Goal: Transaction & Acquisition: Purchase product/service

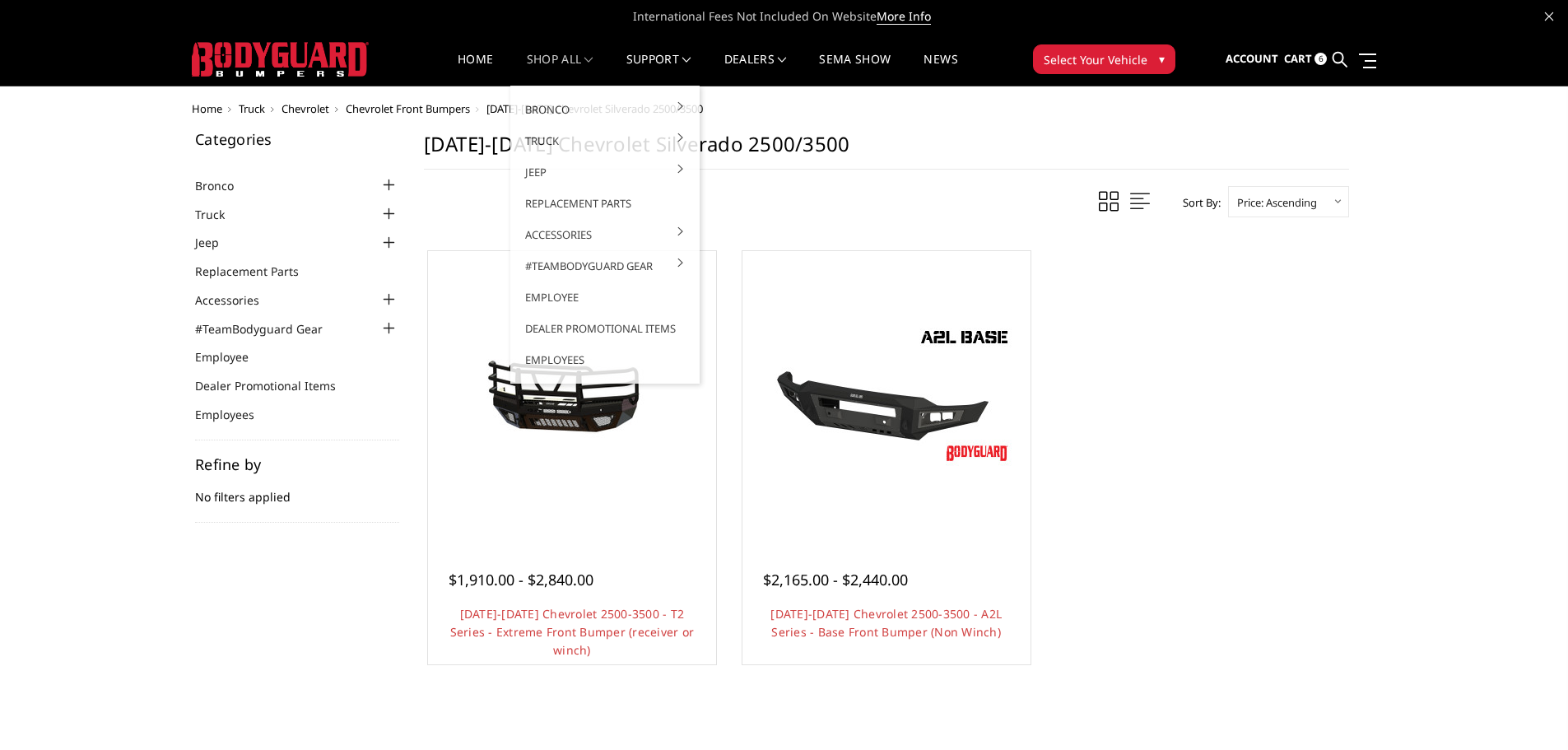
click at [557, 58] on link "shop all" at bounding box center [560, 70] width 66 height 32
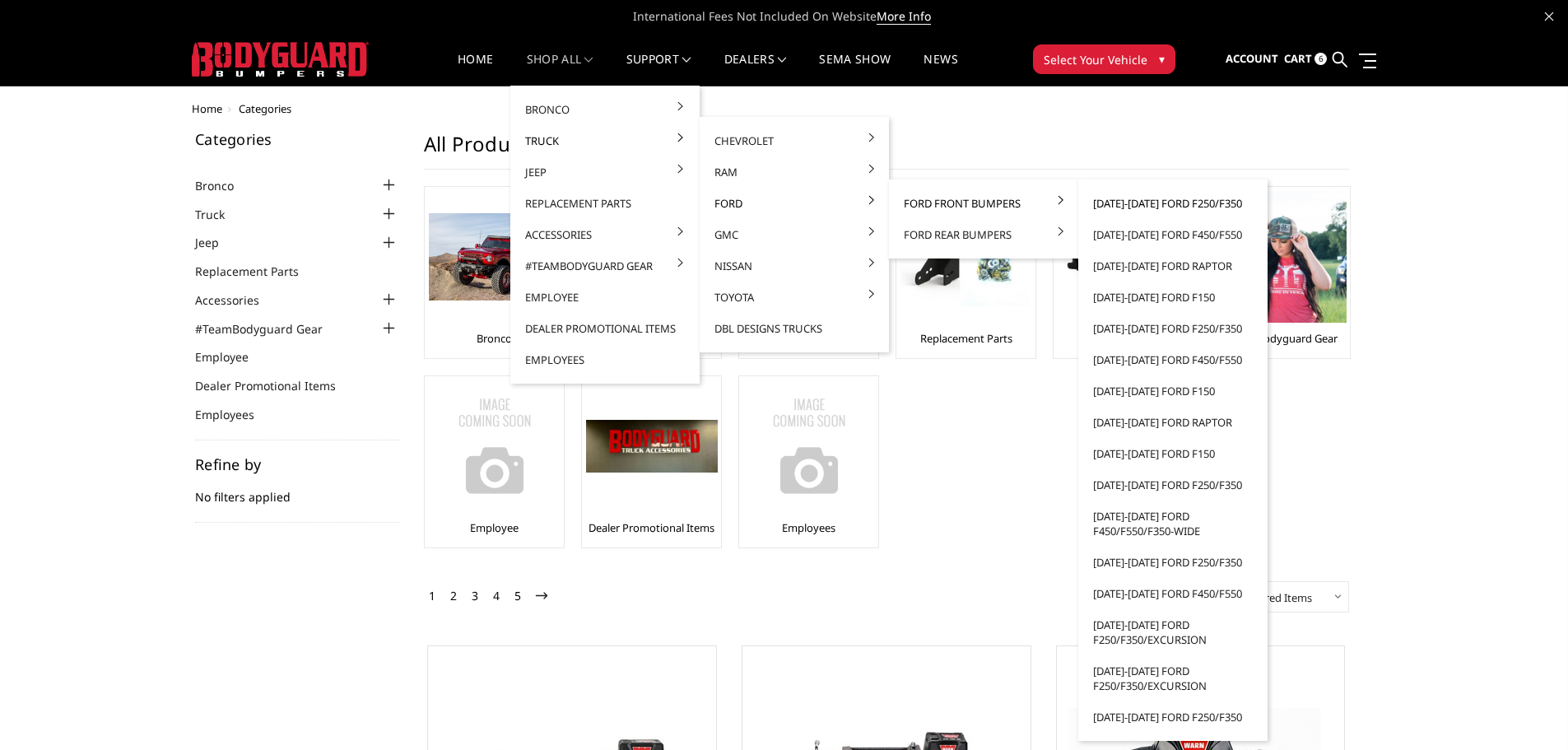
click at [1155, 205] on link "[DATE]-[DATE] Ford F250/F350" at bounding box center [1172, 203] width 176 height 31
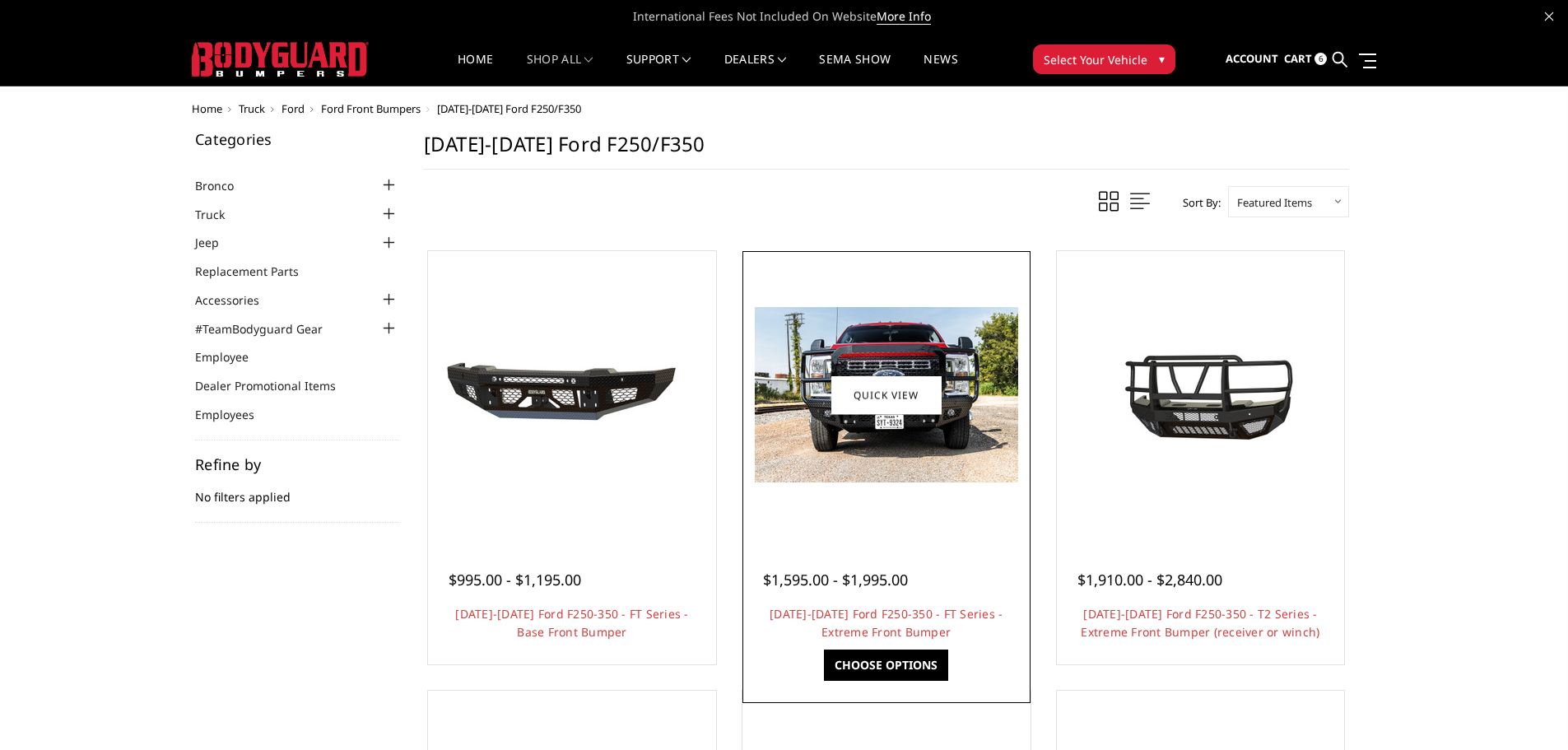
click at [818, 529] on div at bounding box center [886, 395] width 280 height 280
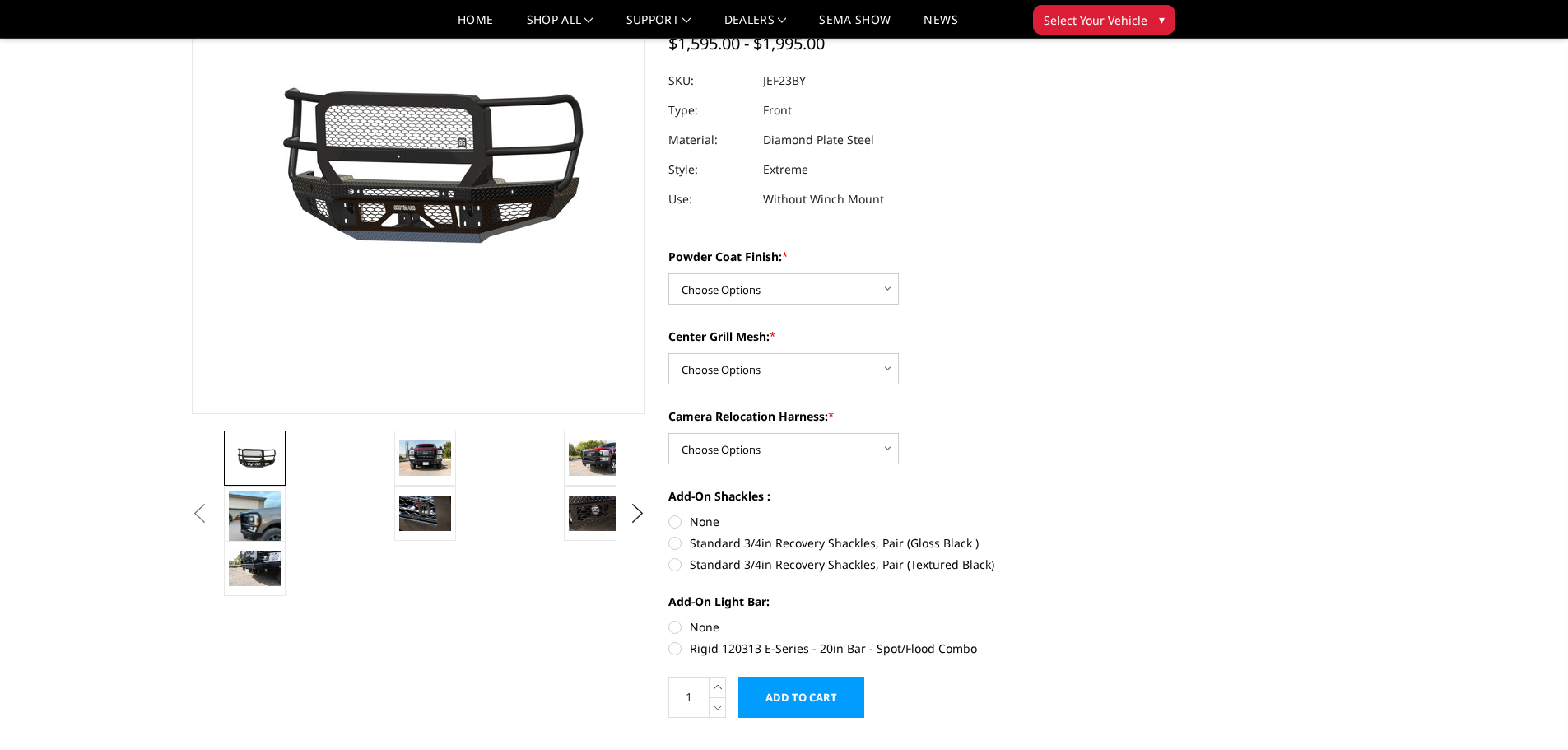
scroll to position [165, 0]
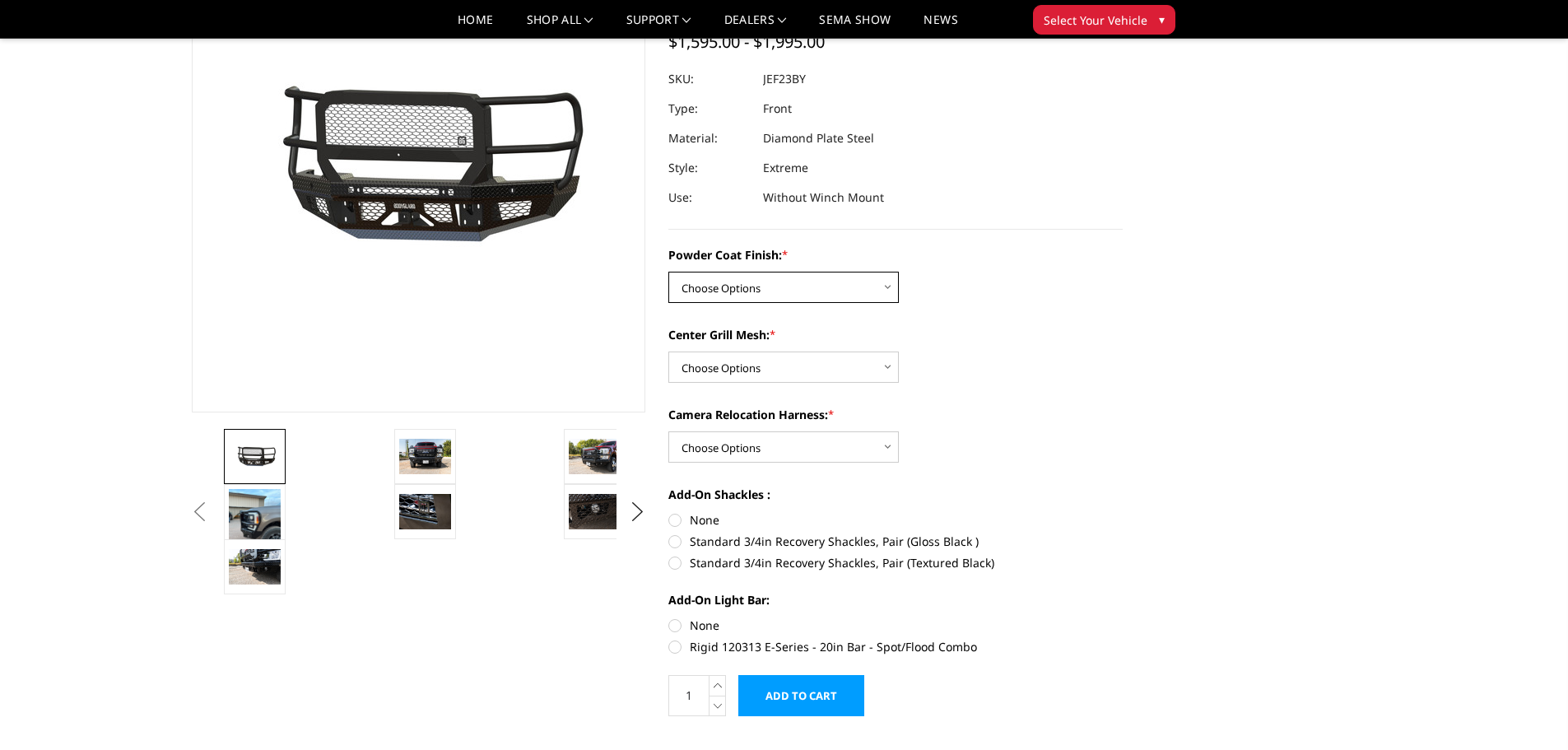
click at [818, 285] on select "Choose Options Bare Metal Gloss Black Powder Coat Textured Black Powder Coat" at bounding box center [783, 287] width 231 height 31
select select "3264"
click at [668, 272] on select "Choose Options Bare Metal Gloss Black Powder Coat Textured Black Powder Coat" at bounding box center [783, 287] width 231 height 31
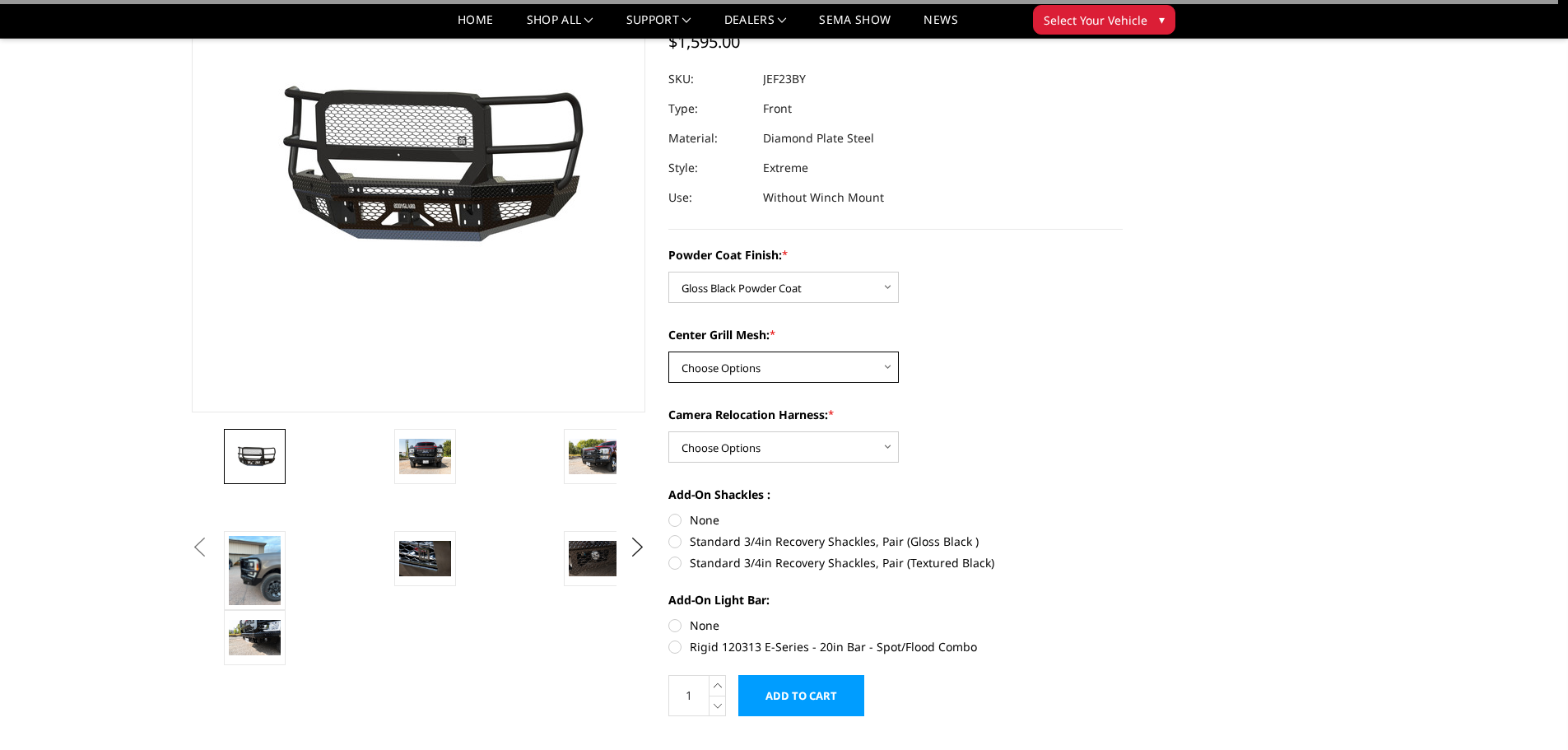
click at [812, 372] on select "Choose Options WITH Expanded Metal in Center Grill WITHOUT Expanded Metal in Ce…" at bounding box center [783, 367] width 231 height 31
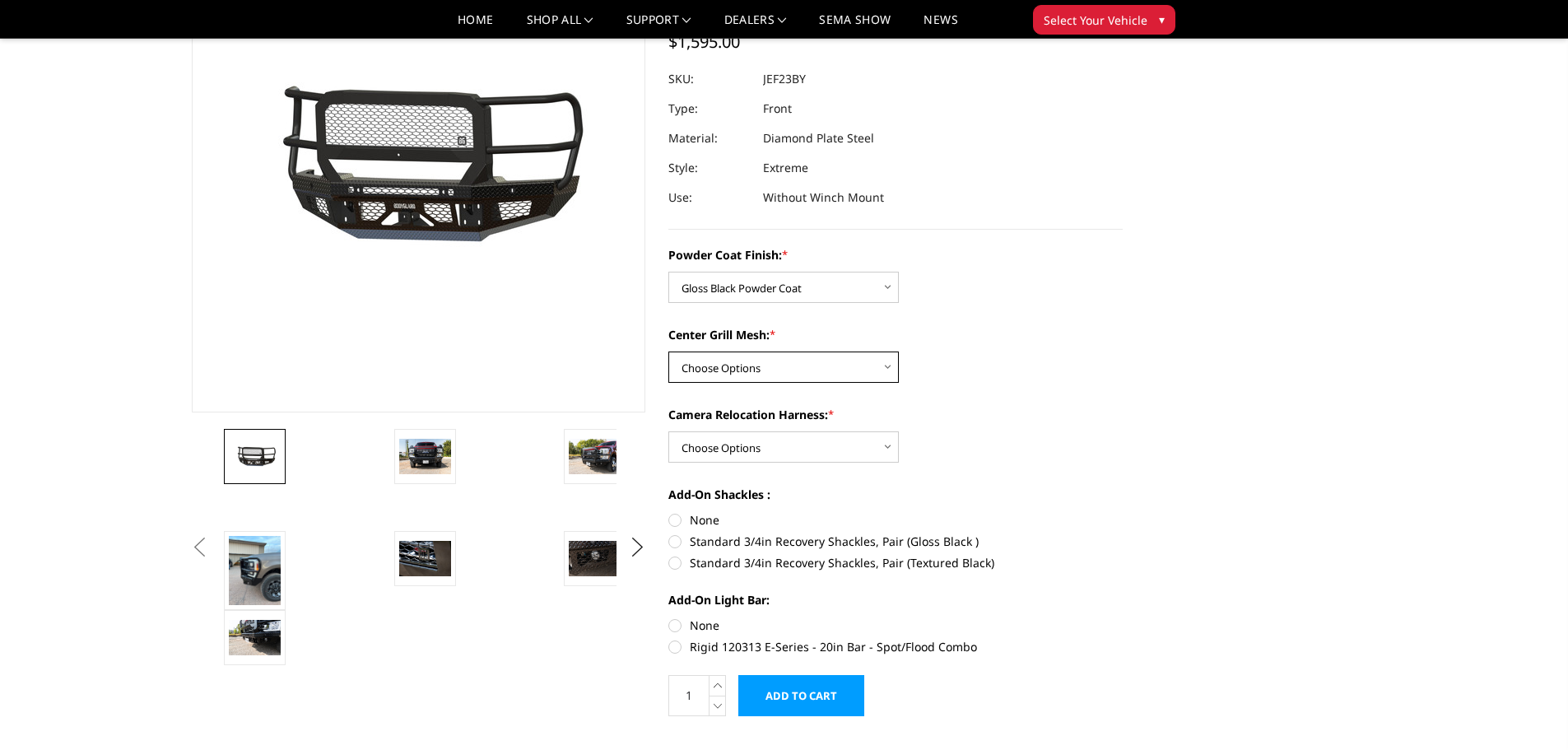
select select "3266"
click at [668, 352] on select "Choose Options WITH Expanded Metal in Center Grill WITHOUT Expanded Metal in Ce…" at bounding box center [783, 367] width 231 height 31
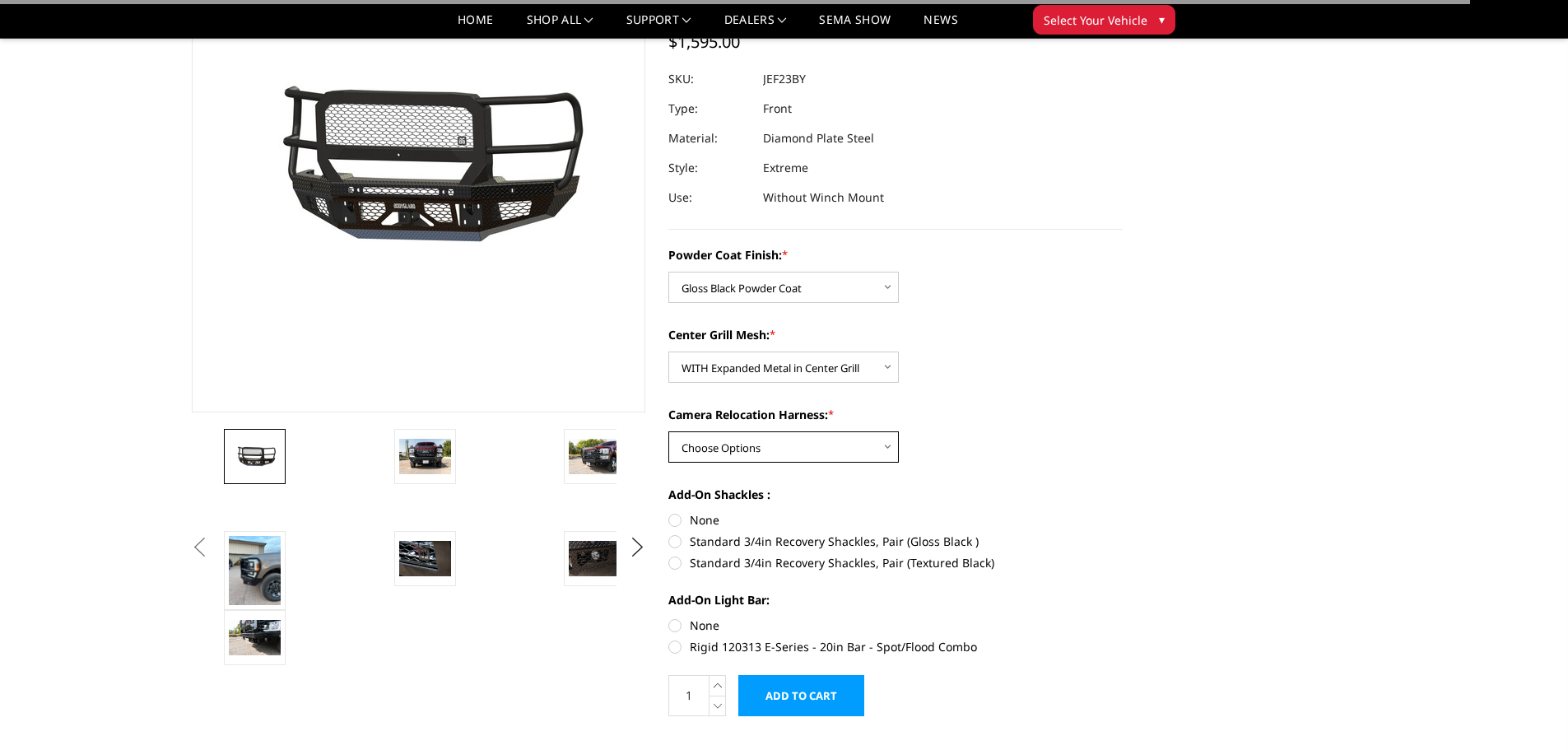
click at [807, 449] on select "Choose Options WITH Camera Relocation Harness WITHOUT Camera Relocation Harness" at bounding box center [783, 447] width 231 height 31
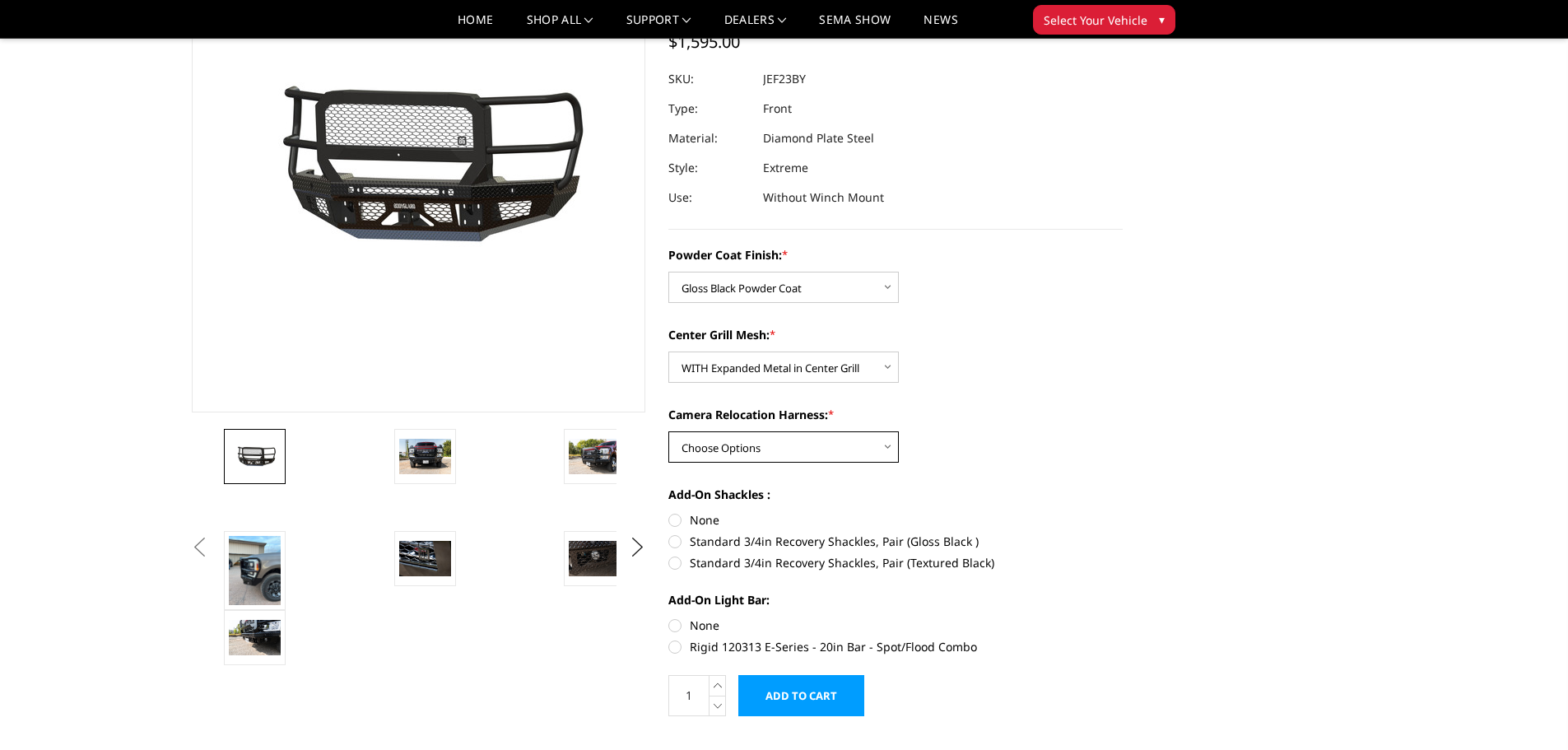
select select "3268"
click at [668, 432] on select "Choose Options WITH Camera Relocation Harness WITHOUT Camera Relocation Harness" at bounding box center [783, 447] width 231 height 31
click at [671, 518] on label "None" at bounding box center [895, 519] width 455 height 17
click at [669, 512] on input "None" at bounding box center [668, 511] width 1 height 1
radio input "true"
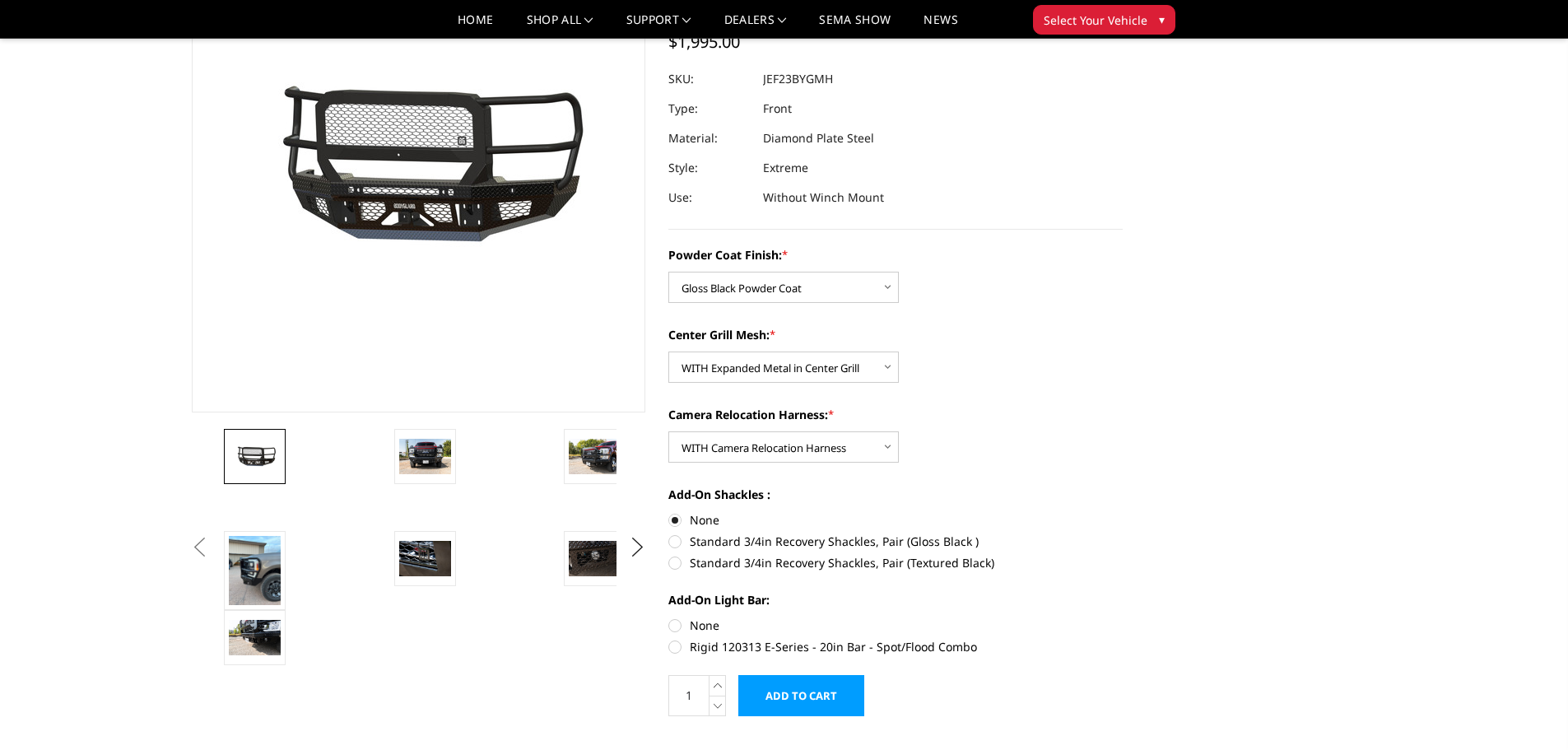
click at [675, 624] on label "None" at bounding box center [895, 624] width 455 height 17
click at [669, 617] on input "None" at bounding box center [668, 616] width 1 height 1
radio input "true"
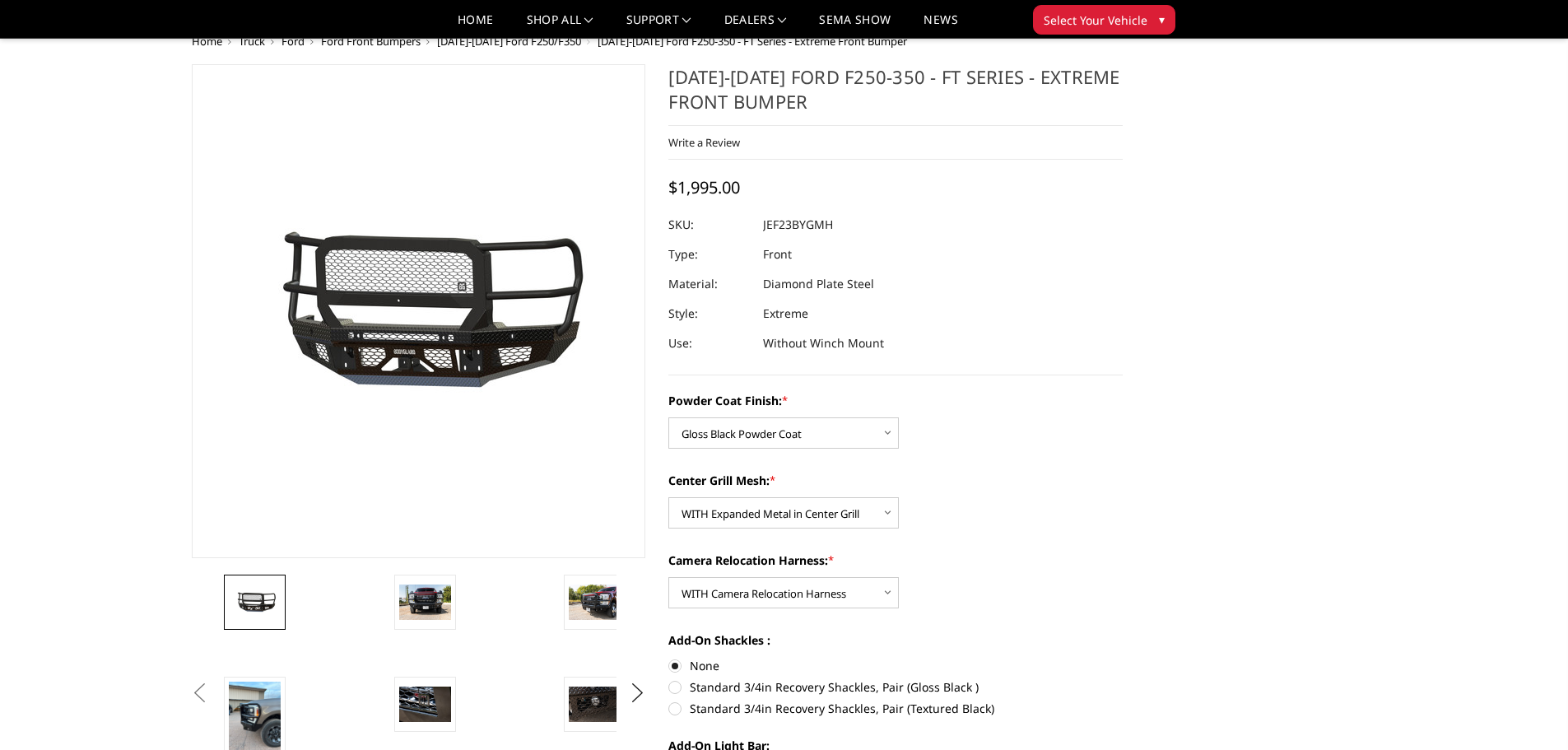
scroll to position [0, 0]
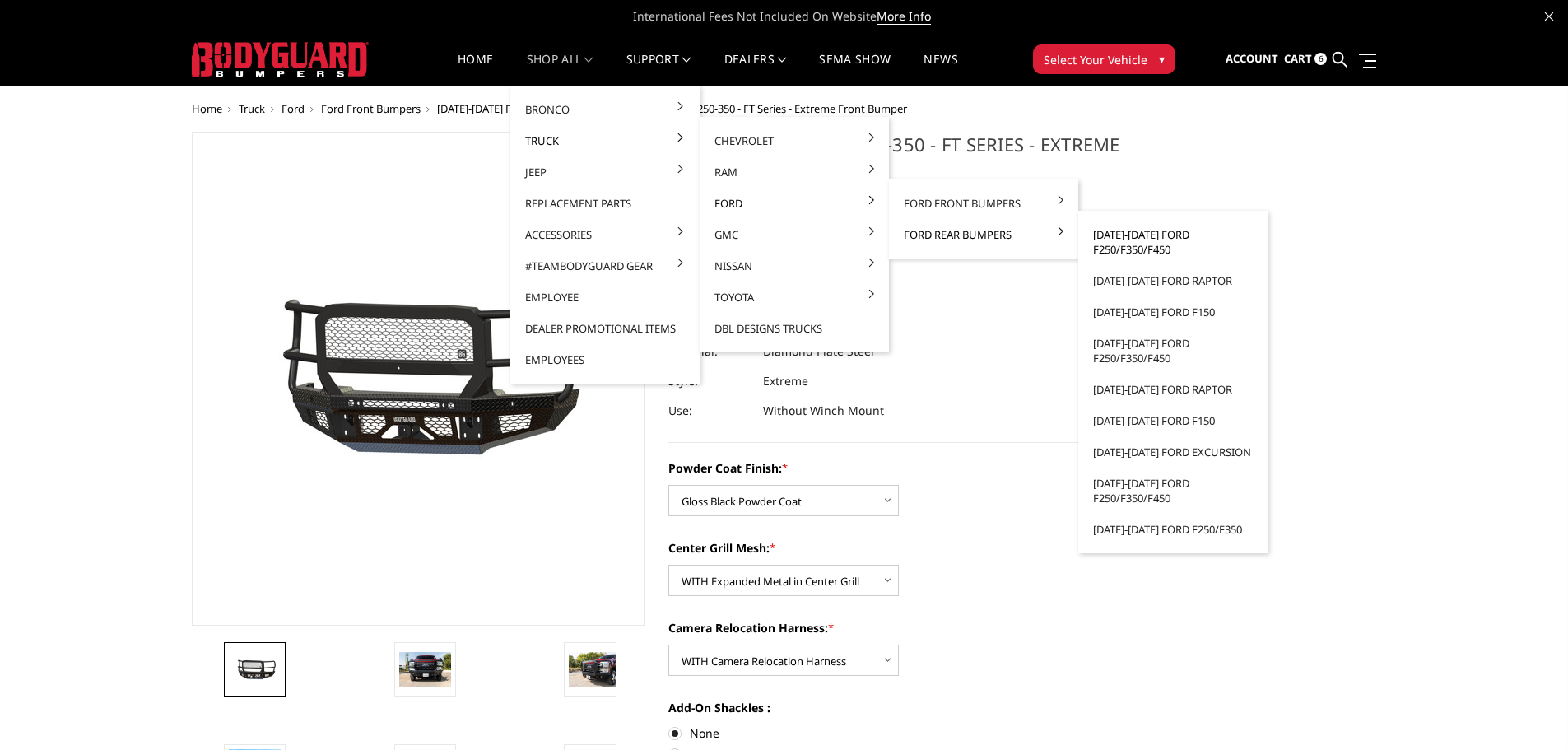
click at [1136, 246] on link "[DATE]-[DATE] Ford F250/F350/F450" at bounding box center [1172, 241] width 176 height 46
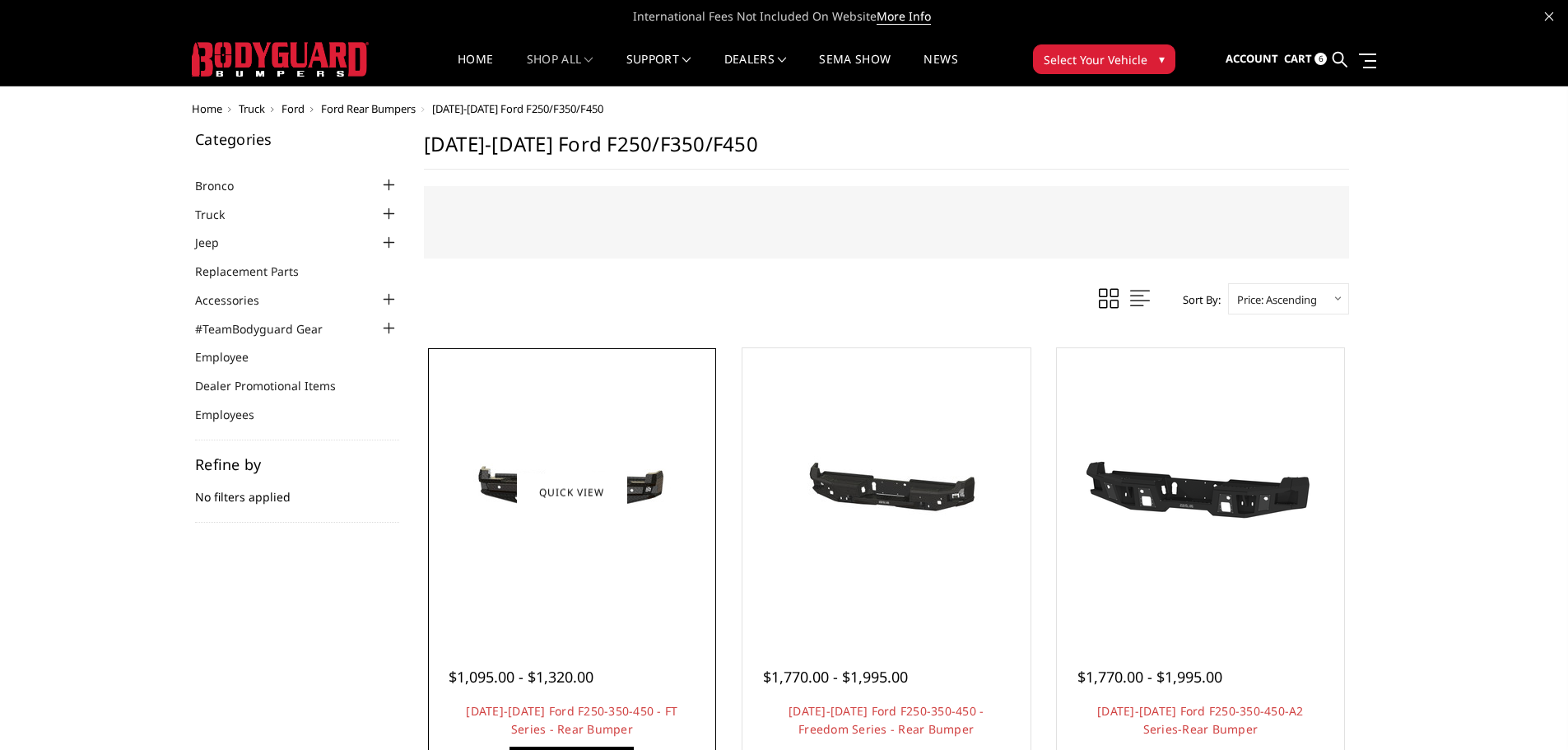
click at [577, 566] on div at bounding box center [572, 493] width 280 height 280
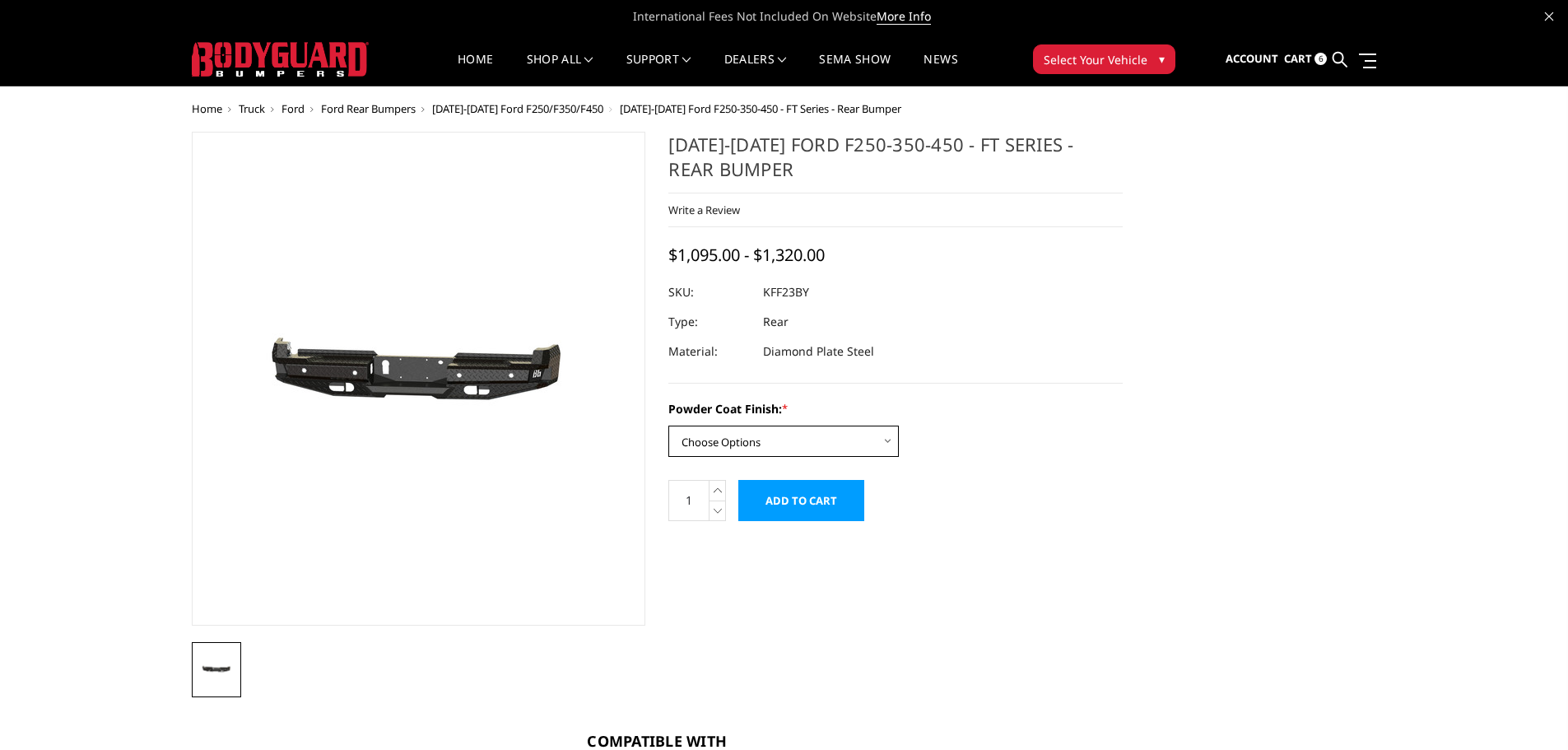
click at [878, 439] on select "Choose Options Bare Metal Gloss Black Powder Coat Textured Black Powder Coat" at bounding box center [783, 440] width 231 height 31
select select "3421"
click at [668, 425] on select "Choose Options Bare Metal Gloss Black Powder Coat Textured Black Powder Coat" at bounding box center [783, 440] width 231 height 31
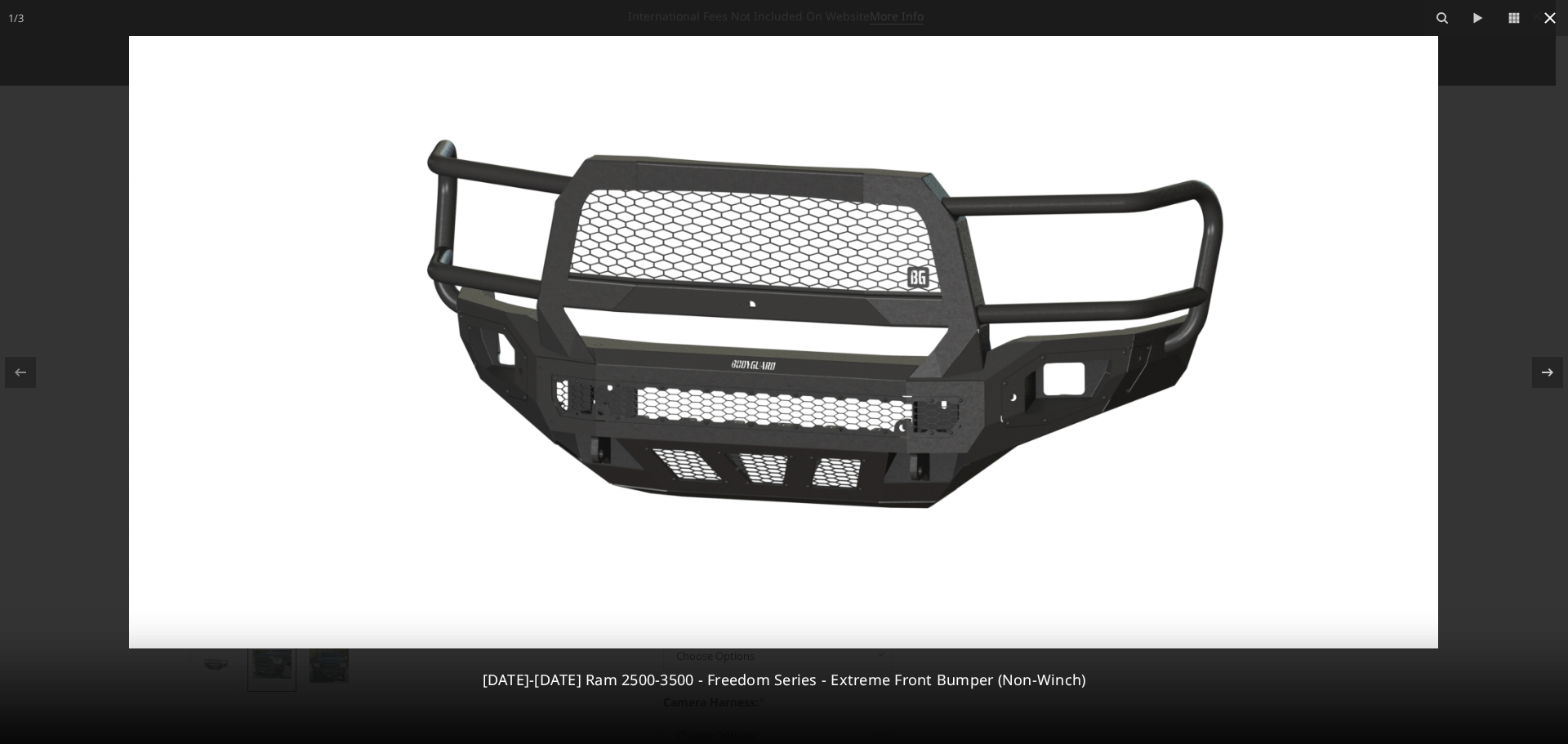
click at [1544, 25] on icon at bounding box center [1550, 18] width 20 height 20
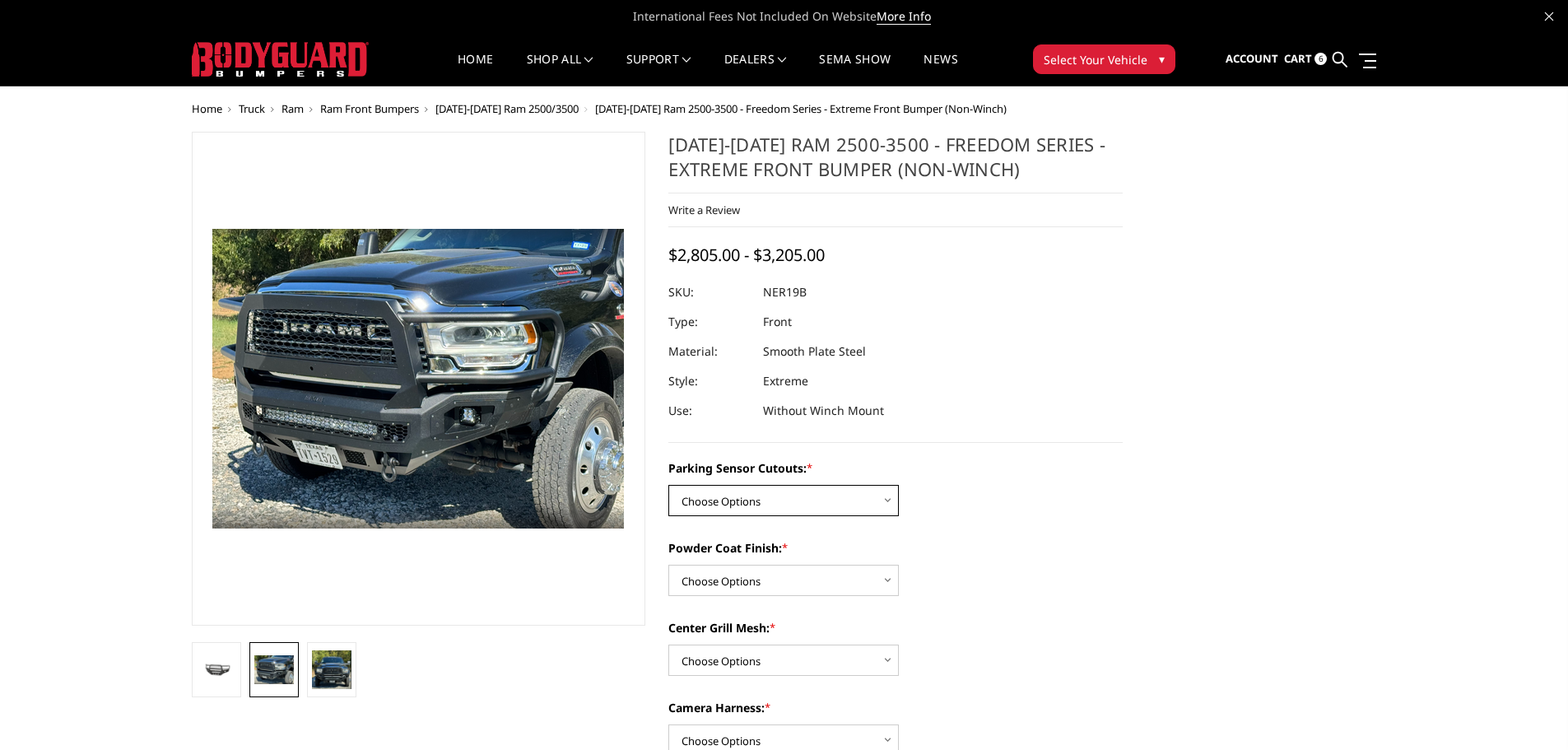
click at [840, 494] on select "Choose Options No - Without Parking Sensor Cutouts Yes - With Parking Sensor Cu…" at bounding box center [783, 500] width 231 height 31
select select "2701"
click at [668, 484] on select "Choose Options No - Without Parking Sensor Cutouts Yes - With Parking Sensor Cu…" at bounding box center [783, 500] width 231 height 31
click at [776, 580] on select "Choose Options Bare Metal Texture Black Powder Coat" at bounding box center [783, 580] width 231 height 31
select select "2703"
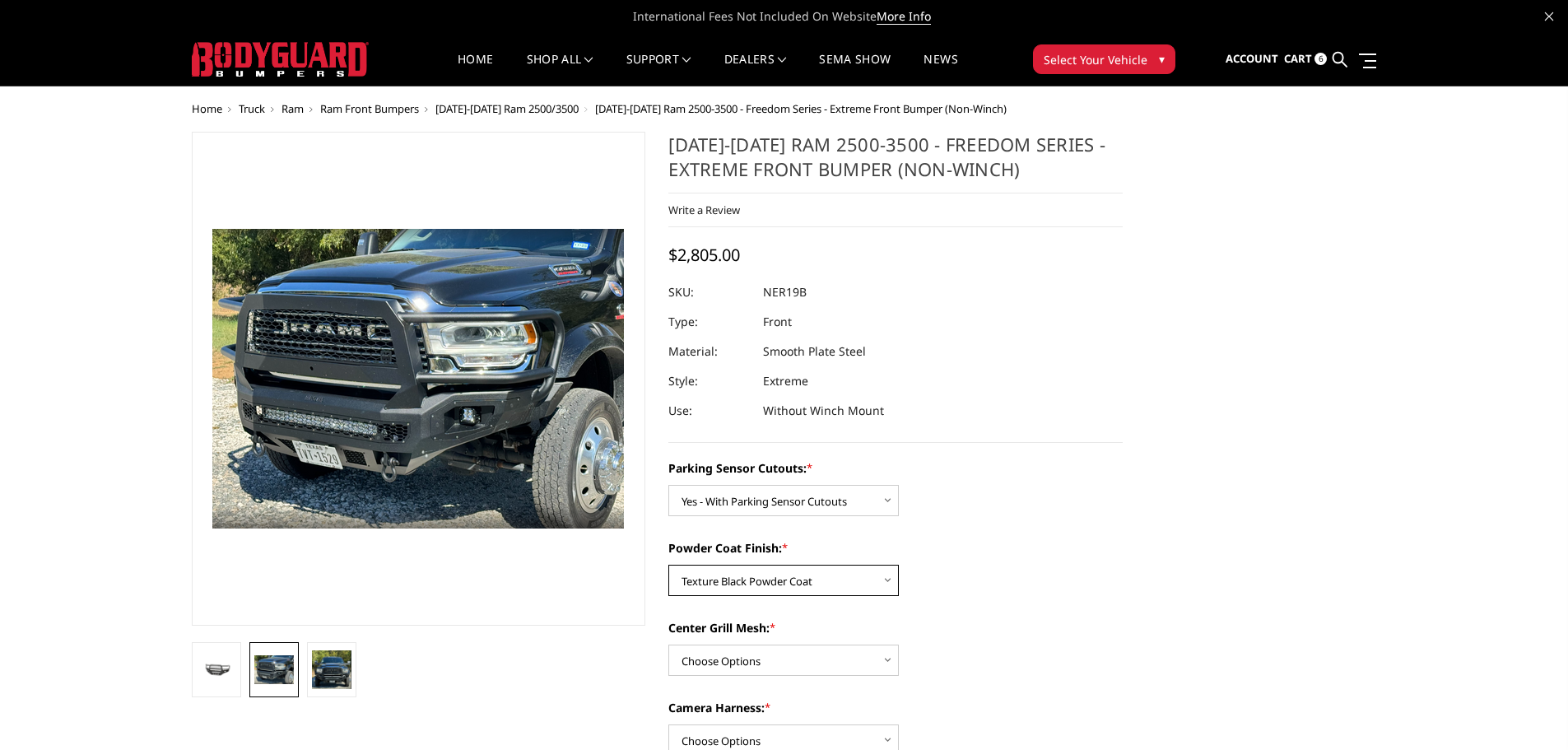
click at [668, 565] on select "Choose Options Bare Metal Texture Black Powder Coat" at bounding box center [783, 580] width 231 height 31
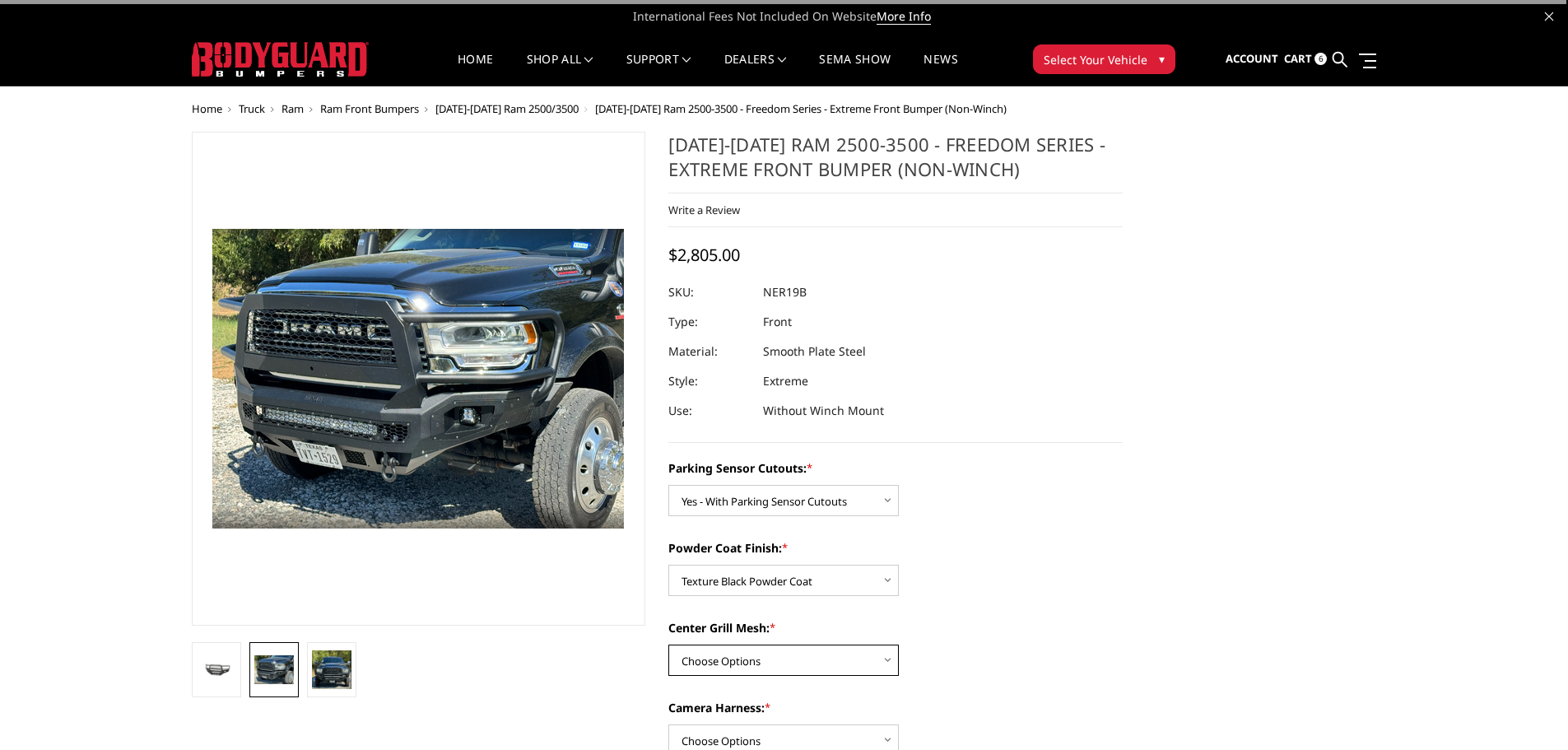
click at [787, 655] on select "Choose Options With Center Grill Mesh Without Center Grill Mesh" at bounding box center [783, 660] width 231 height 31
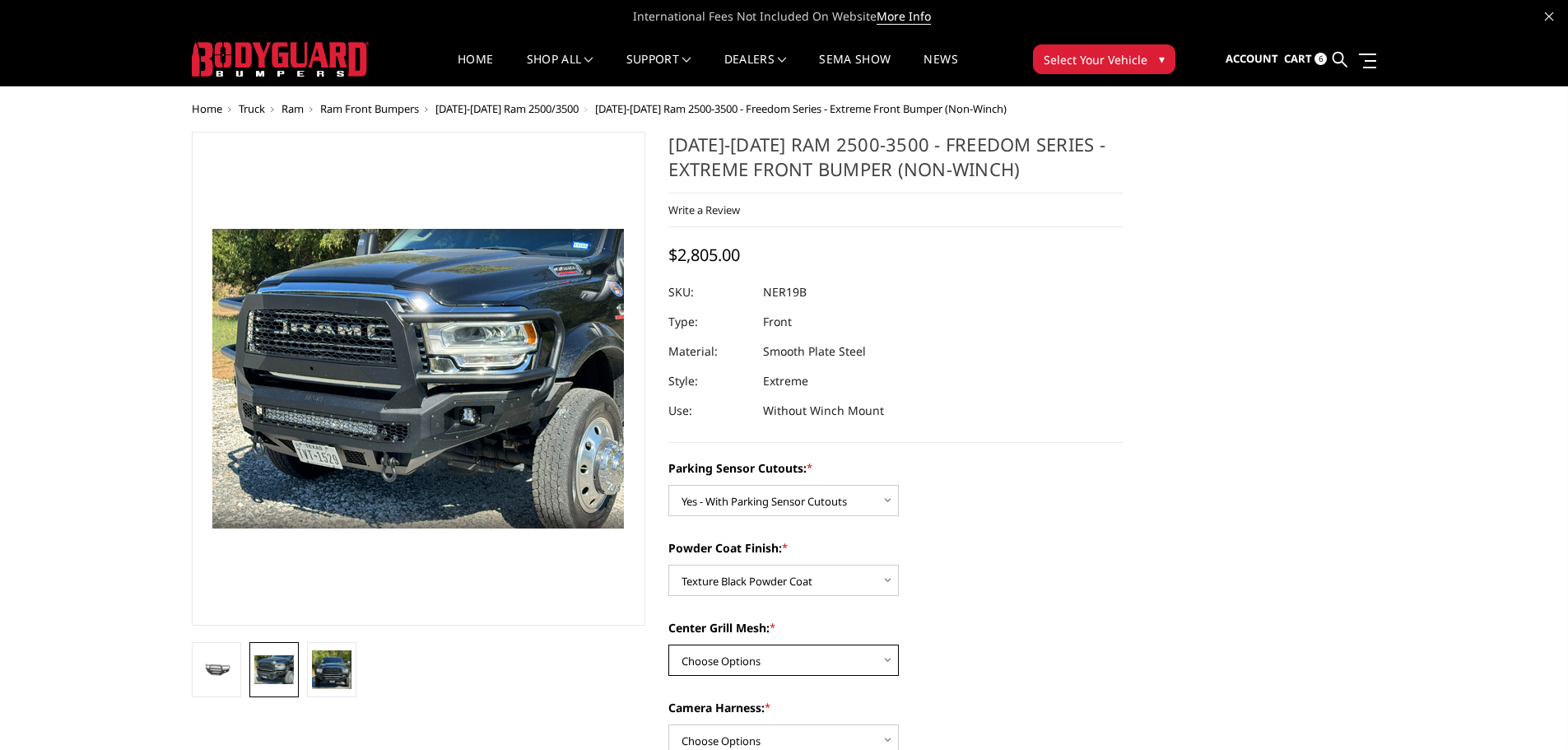
select select "2704"
click at [668, 645] on select "Choose Options With Center Grill Mesh Without Center Grill Mesh" at bounding box center [783, 660] width 231 height 31
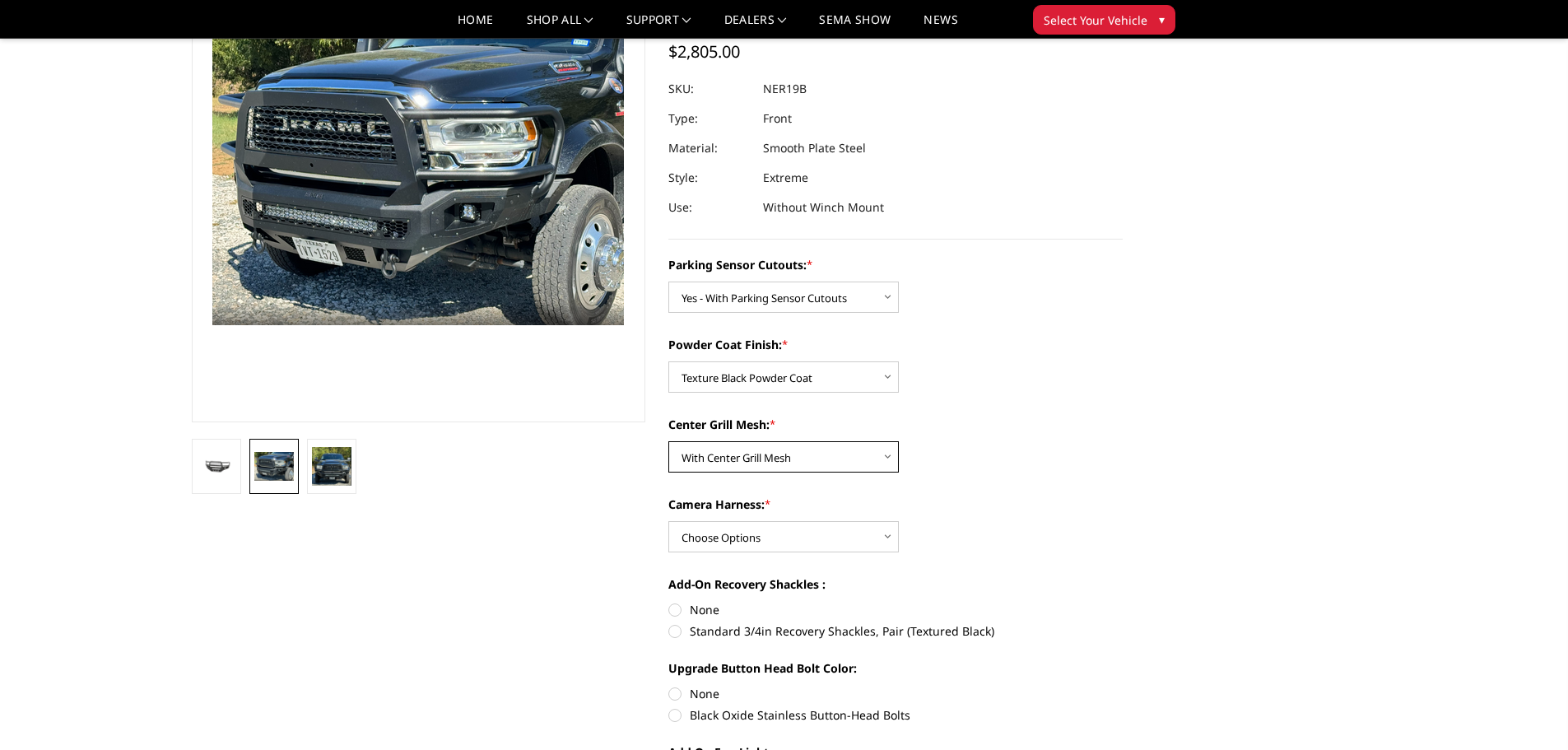
scroll to position [165, 0]
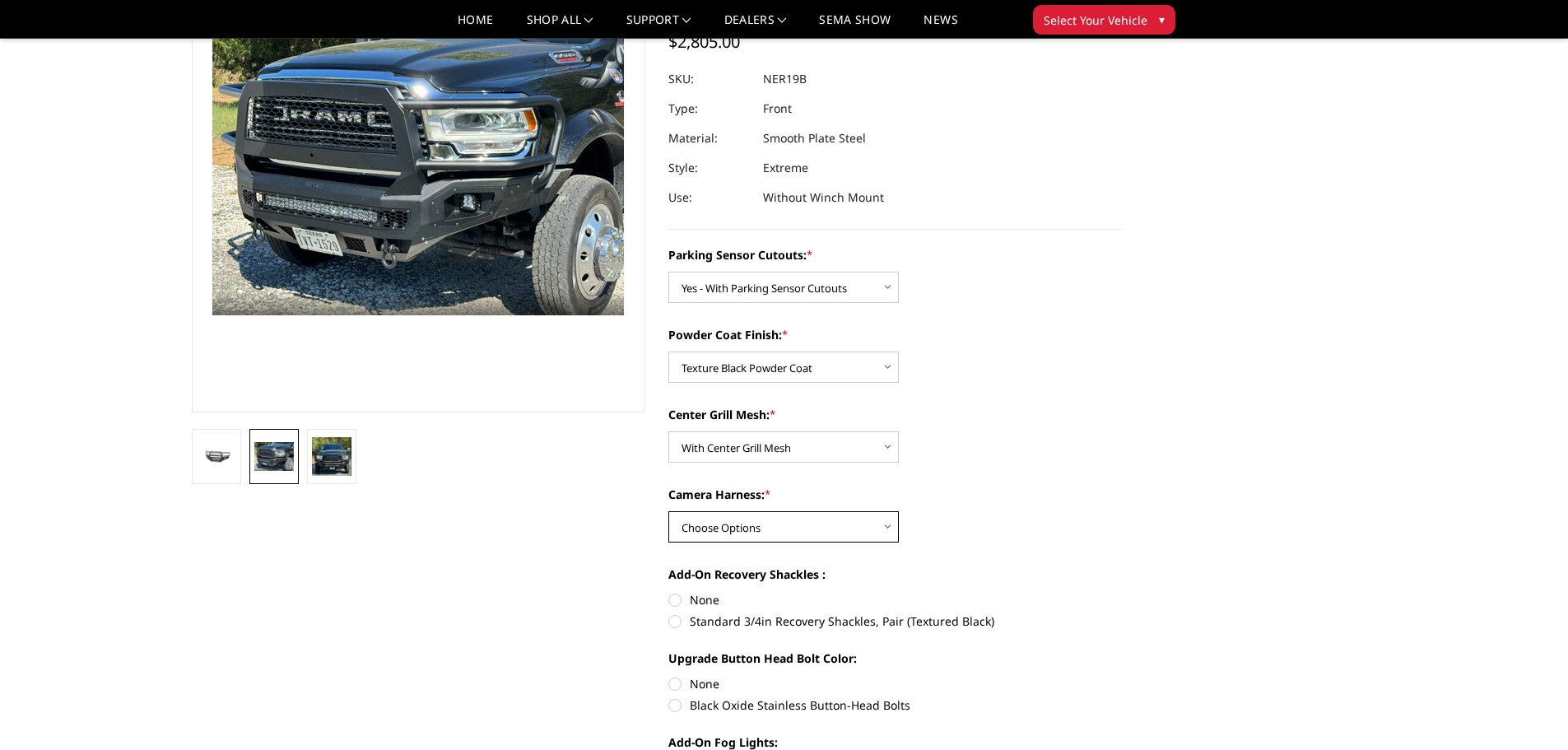
click at [841, 525] on select "Choose Options WITH Camera Harness WITHOUT Camera Harness" at bounding box center [783, 527] width 231 height 31
select select "2706"
click at [668, 511] on select "Choose Options WITH Camera Harness WITHOUT Camera Harness" at bounding box center [783, 527] width 231 height 31
